Goal: Find specific page/section: Find specific page/section

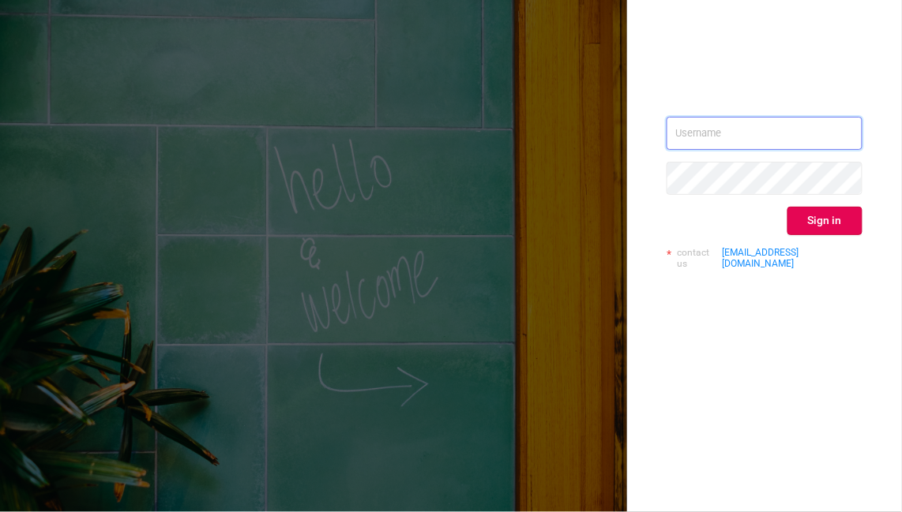
type input "kirill@protected.media"
click at [809, 204] on div "kirill@protected.media Sign in contact us info@protected.media" at bounding box center [764, 199] width 196 height 165
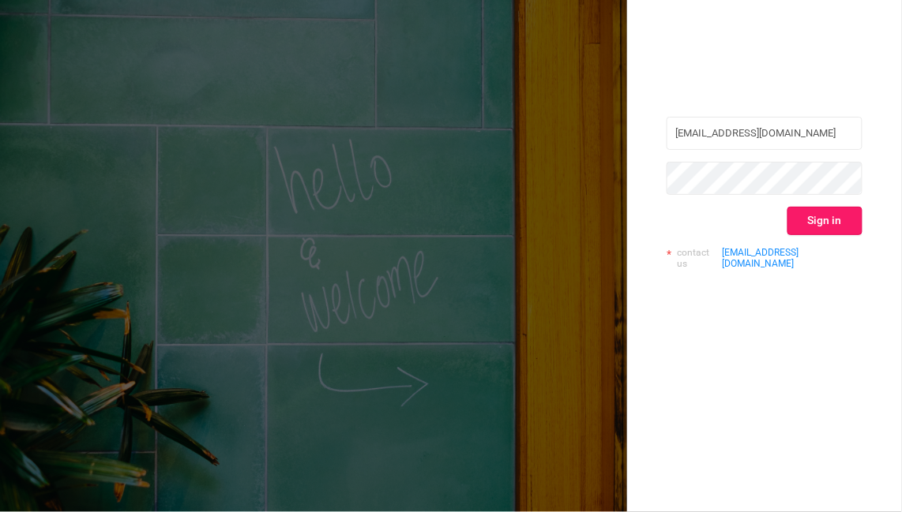
click at [808, 212] on button "Sign in" at bounding box center [824, 221] width 75 height 28
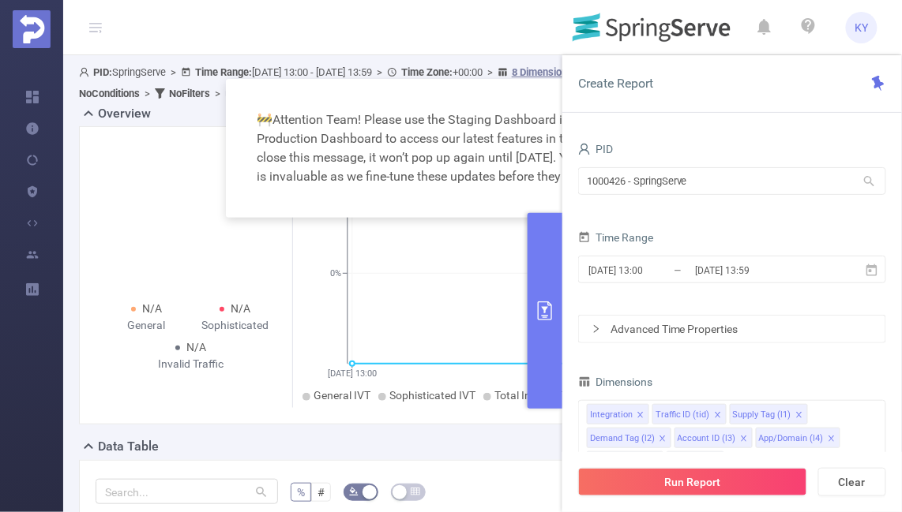
click at [782, 197] on div "1000426 - SpringServe 1000426 - SpringServe" at bounding box center [732, 182] width 308 height 37
click at [763, 182] on input "1000426 - SpringServe" at bounding box center [732, 181] width 308 height 28
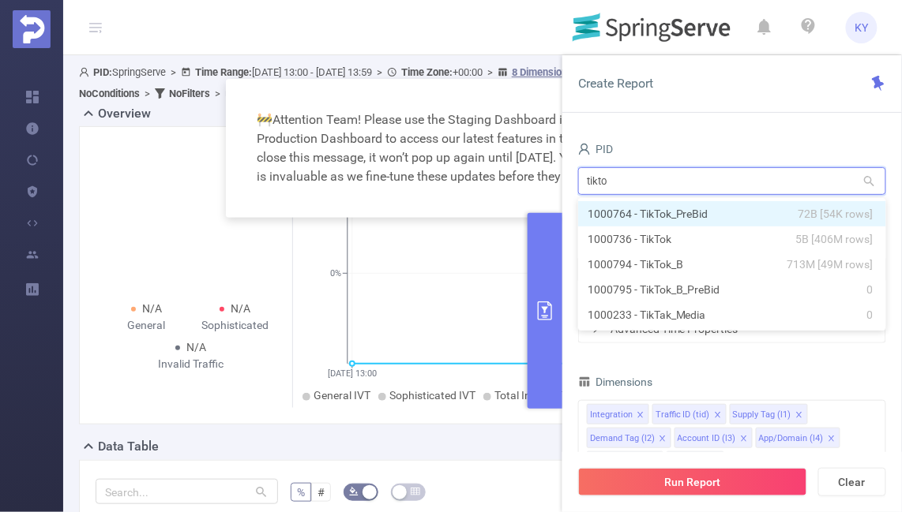
type input "tiktok"
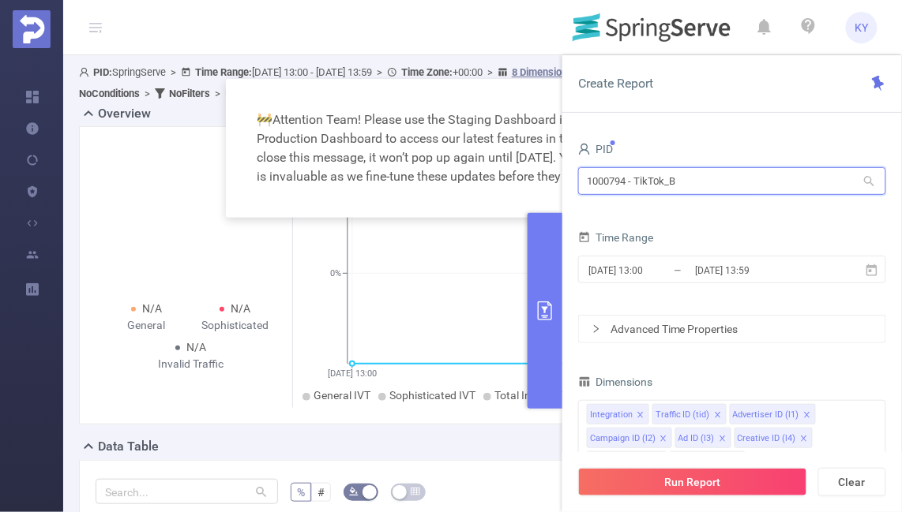
click at [614, 172] on input "1000794 - TikTok_B" at bounding box center [732, 181] width 308 height 28
